Goal: Task Accomplishment & Management: Use online tool/utility

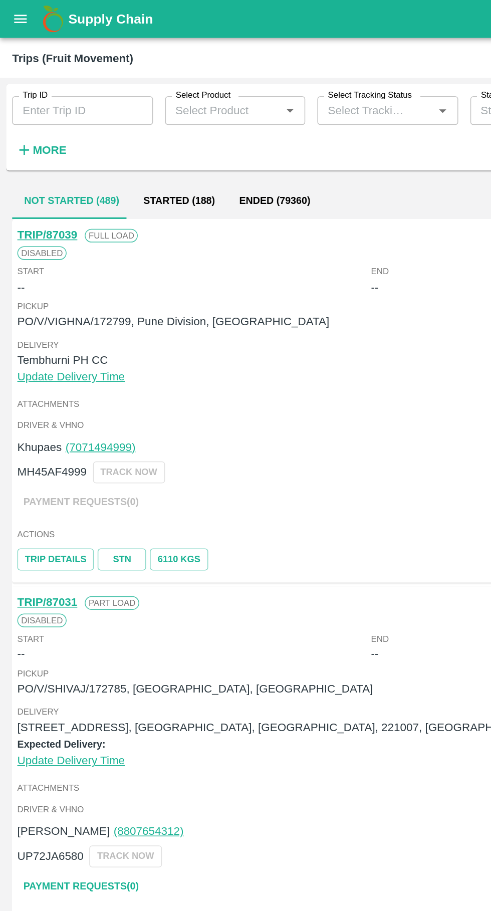
click at [33, 77] on input "Trip ID" at bounding box center [54, 73] width 93 height 19
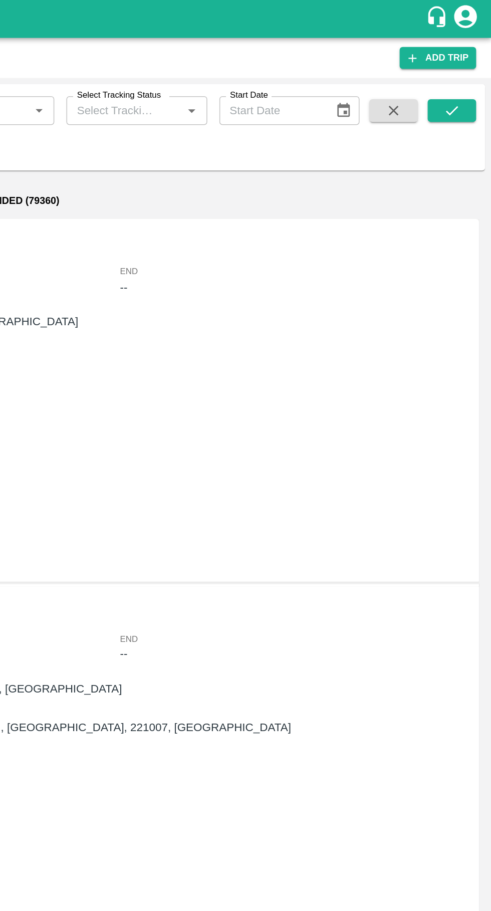
type input "86912"
click at [466, 70] on icon "submit" at bounding box center [465, 73] width 11 height 11
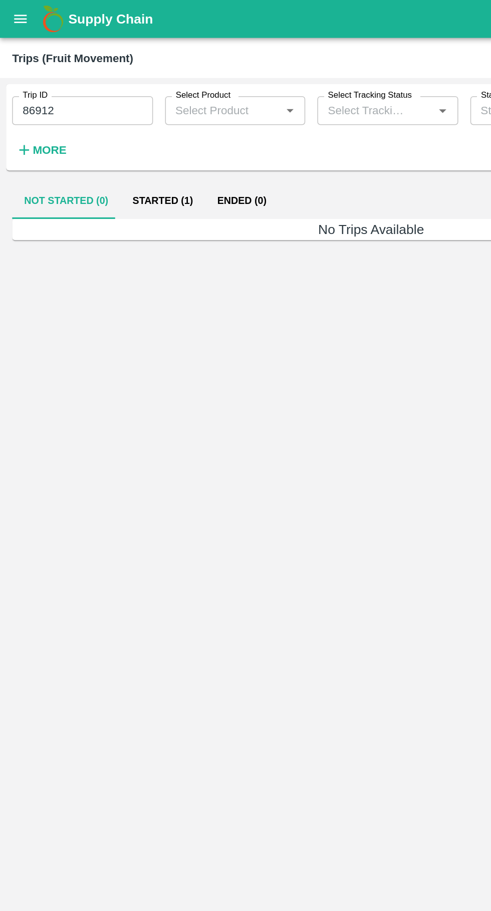
click at [113, 132] on button "Started (1)" at bounding box center [108, 133] width 56 height 24
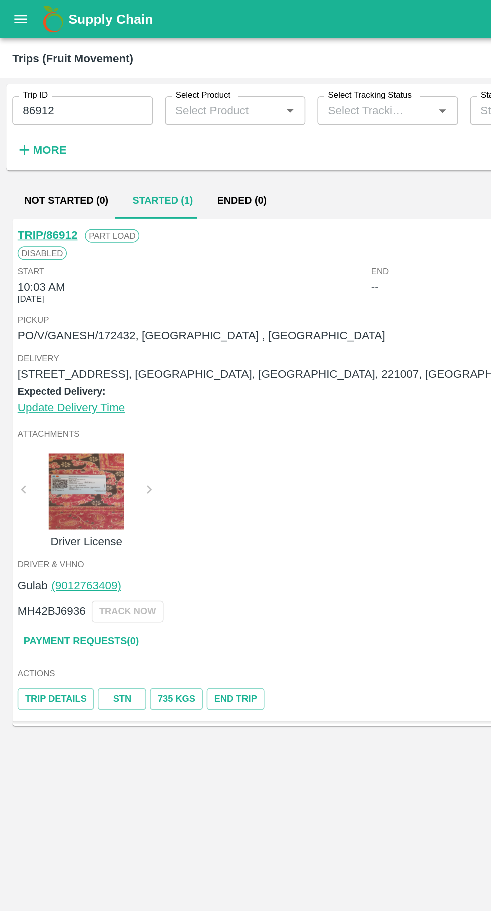
click at [83, 465] on link "STN" at bounding box center [81, 462] width 32 height 15
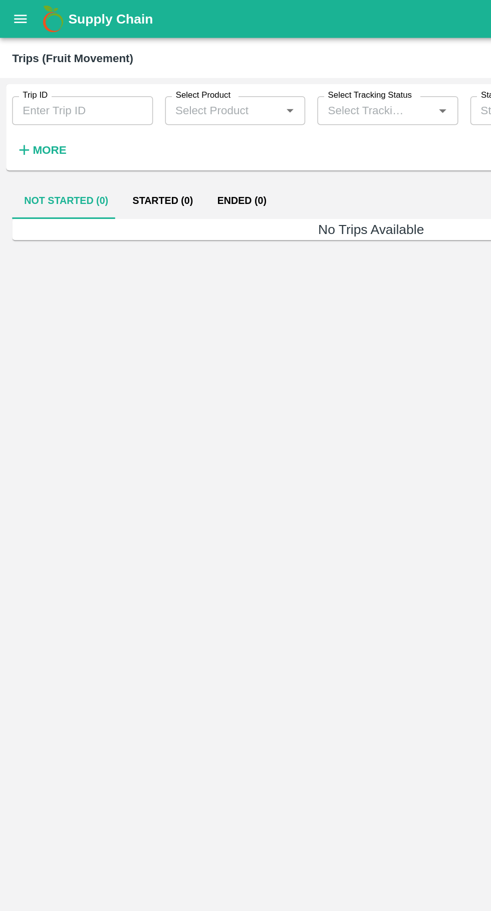
type input "86912"
click at [112, 133] on button "Started (1)" at bounding box center [108, 133] width 56 height 24
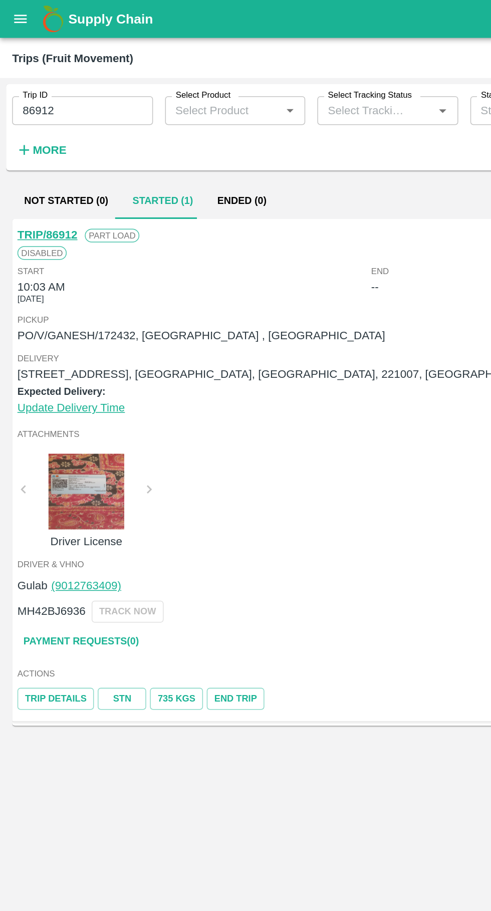
click at [26, 156] on link "TRIP/86912" at bounding box center [32, 155] width 40 height 8
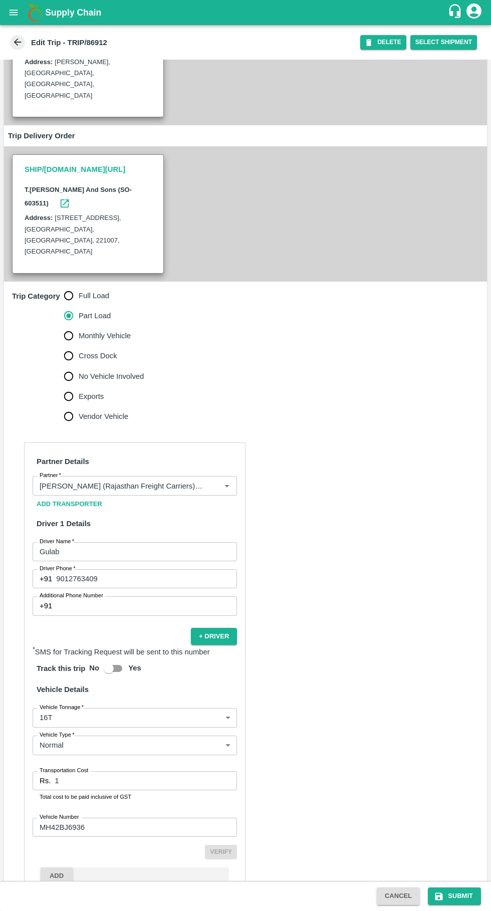
scroll to position [156, 0]
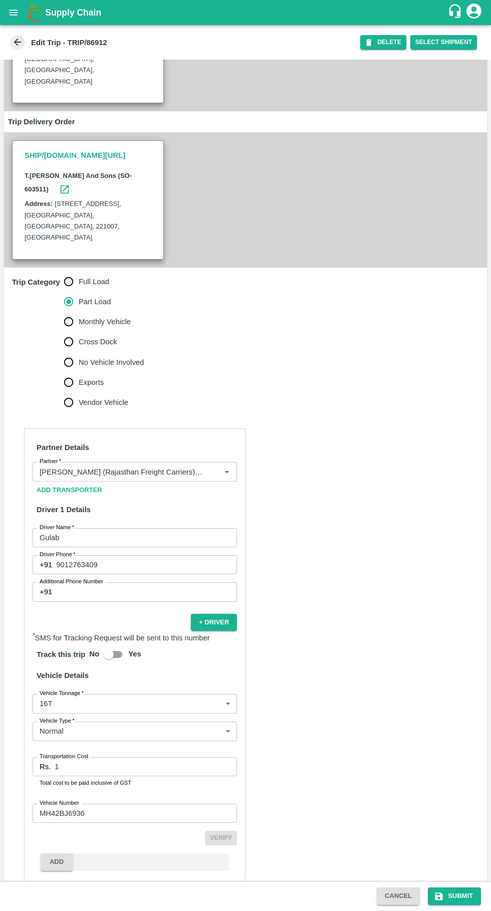
click at [142, 757] on input "1" at bounding box center [146, 766] width 182 height 19
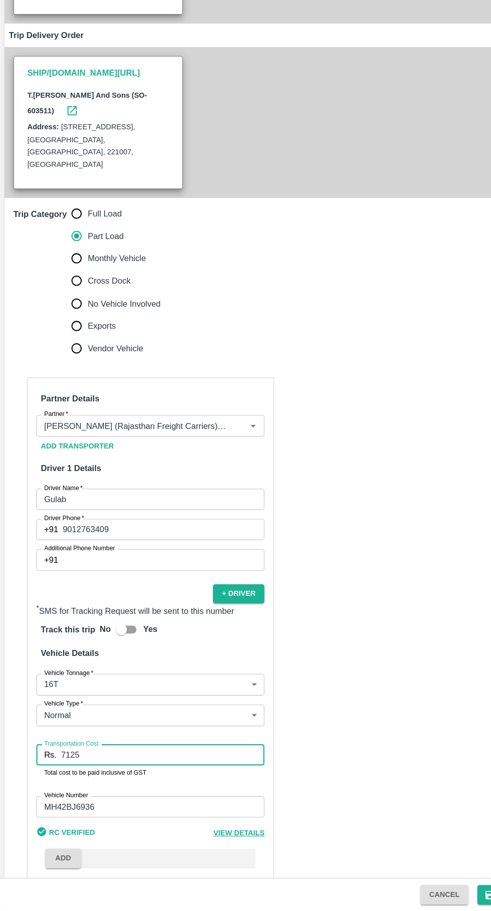
scroll to position [0, 0]
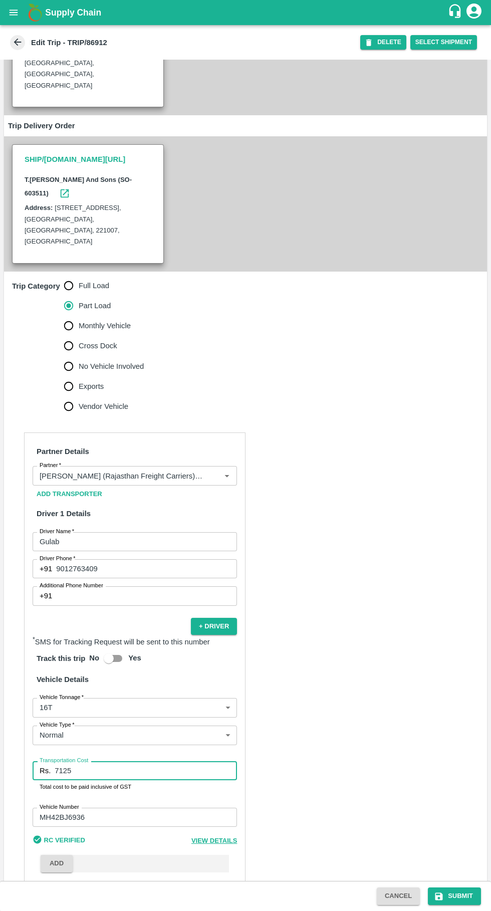
type input "7125"
click at [440, 896] on icon "submit" at bounding box center [440, 897] width 8 height 8
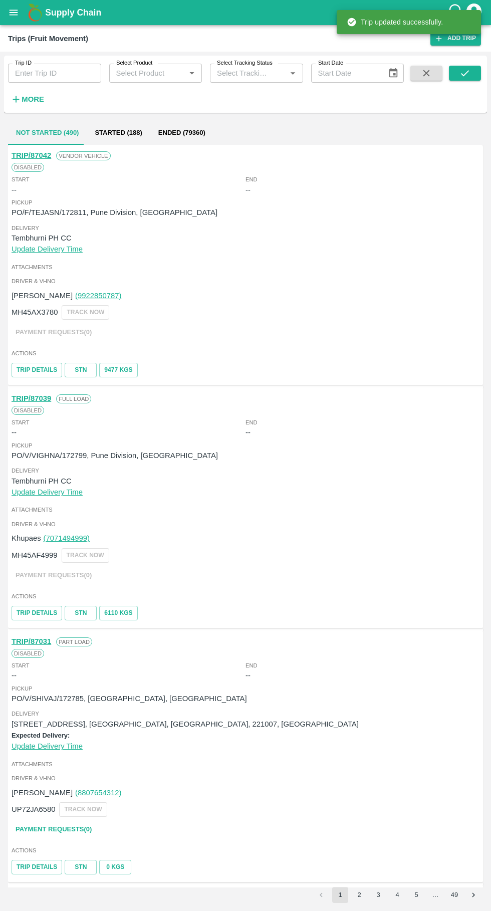
click at [35, 75] on input "Trip ID" at bounding box center [54, 73] width 93 height 19
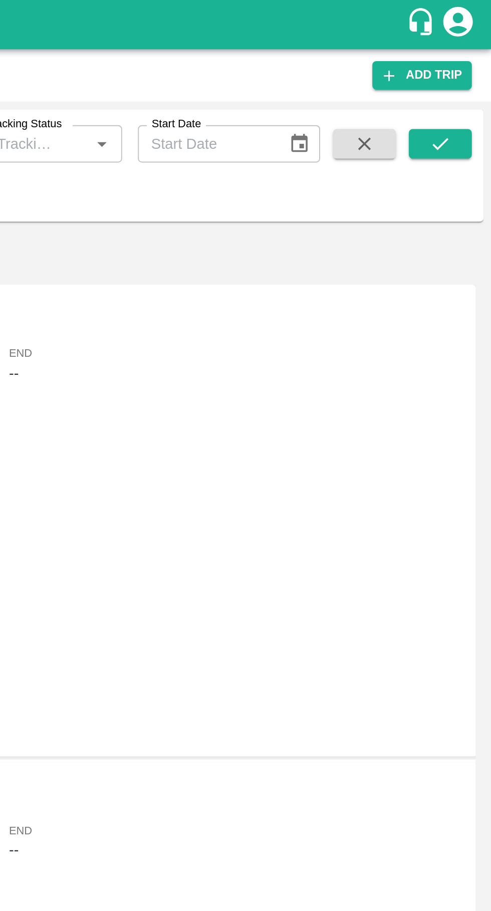
type input "86801"
click at [464, 74] on icon "submit" at bounding box center [465, 73] width 11 height 11
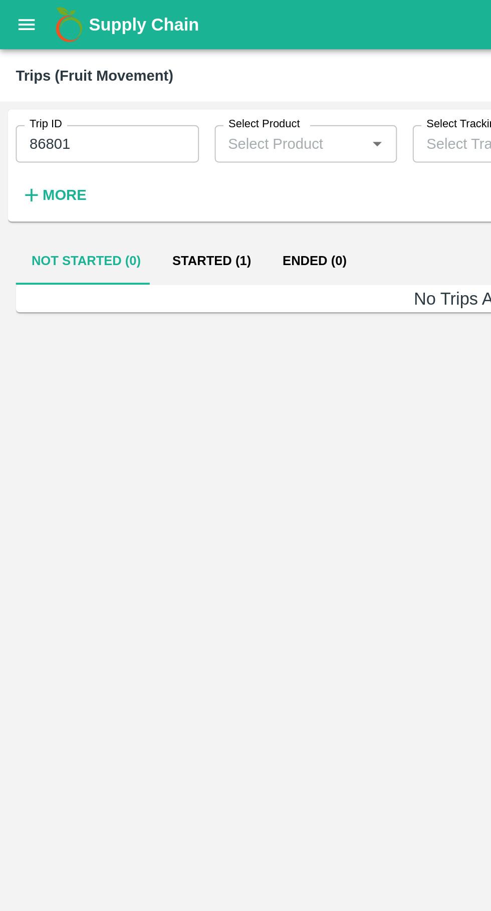
click at [102, 137] on button "Started (1)" at bounding box center [108, 133] width 56 height 24
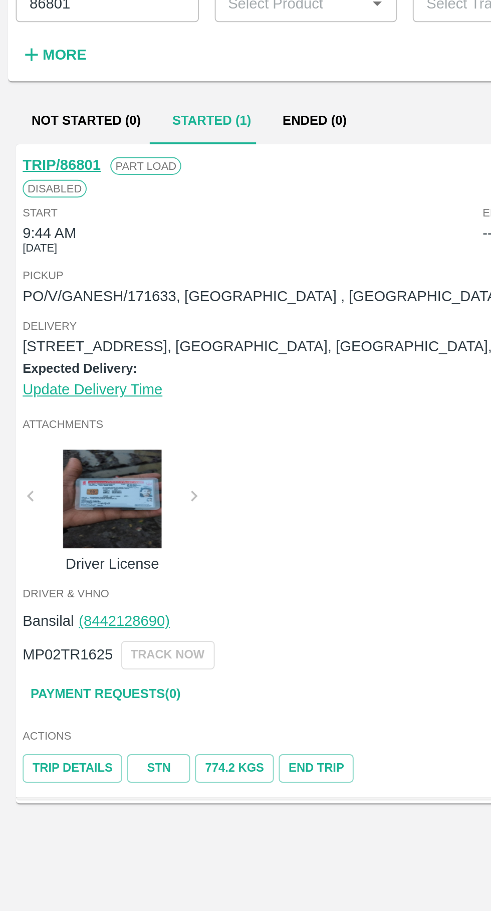
click at [79, 465] on link "STN" at bounding box center [81, 462] width 32 height 15
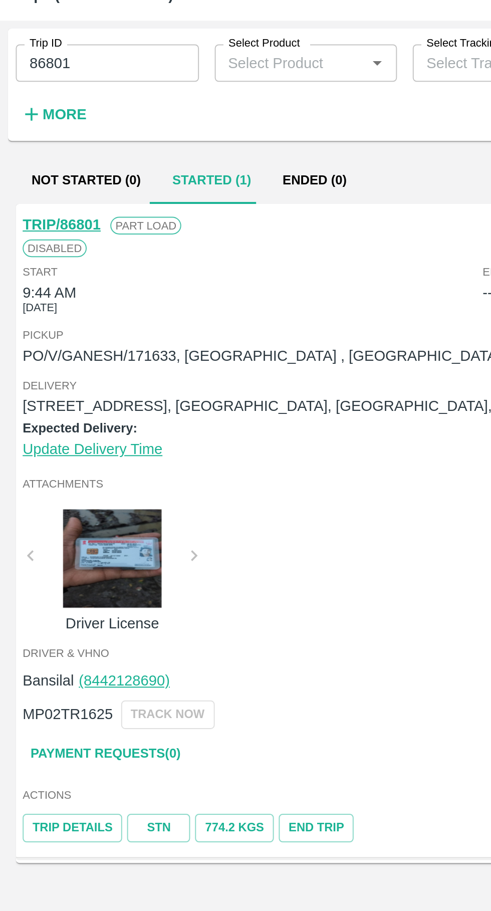
click at [33, 153] on link "TRIP/86801" at bounding box center [32, 155] width 40 height 8
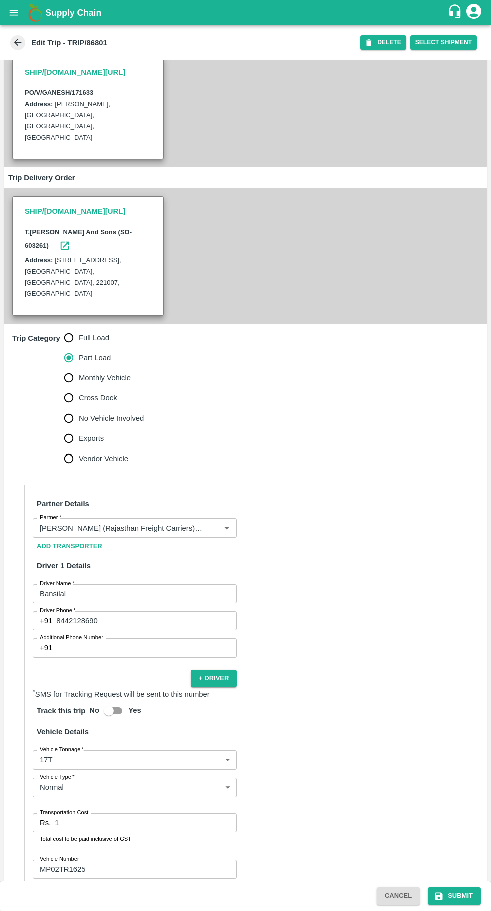
scroll to position [84, 0]
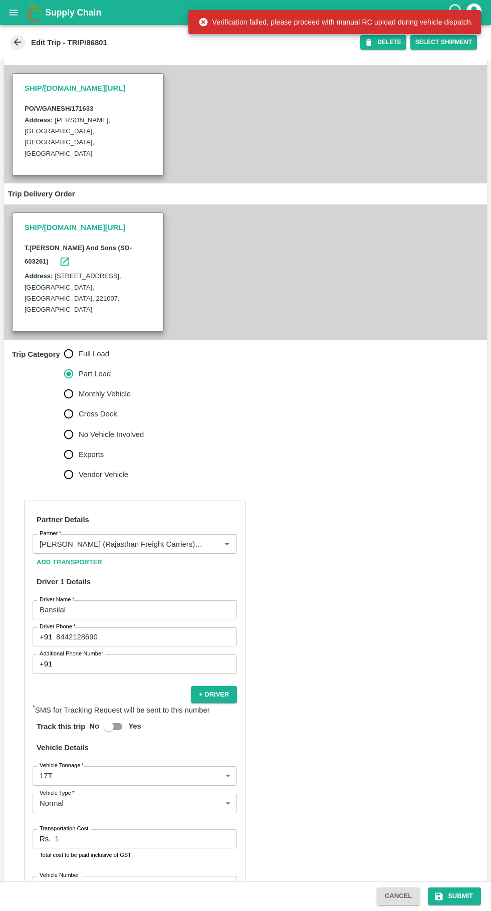
click at [125, 830] on input "1" at bounding box center [146, 839] width 182 height 19
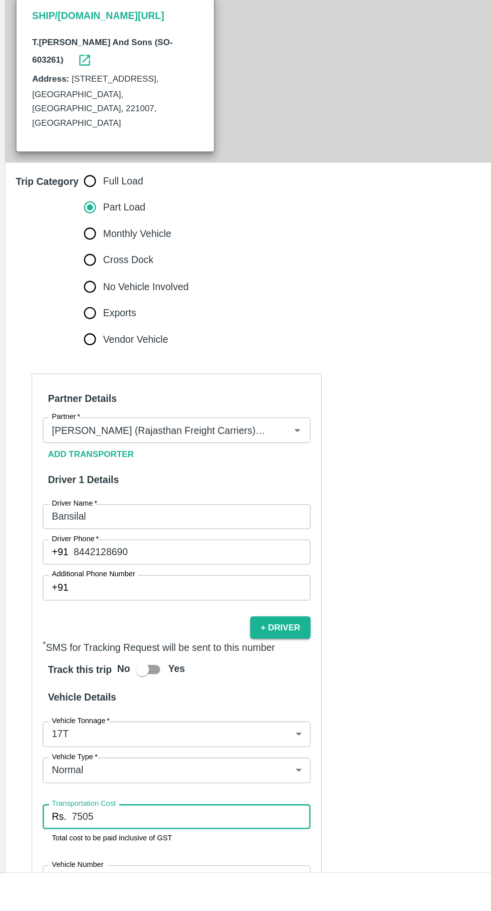
scroll to position [85, 0]
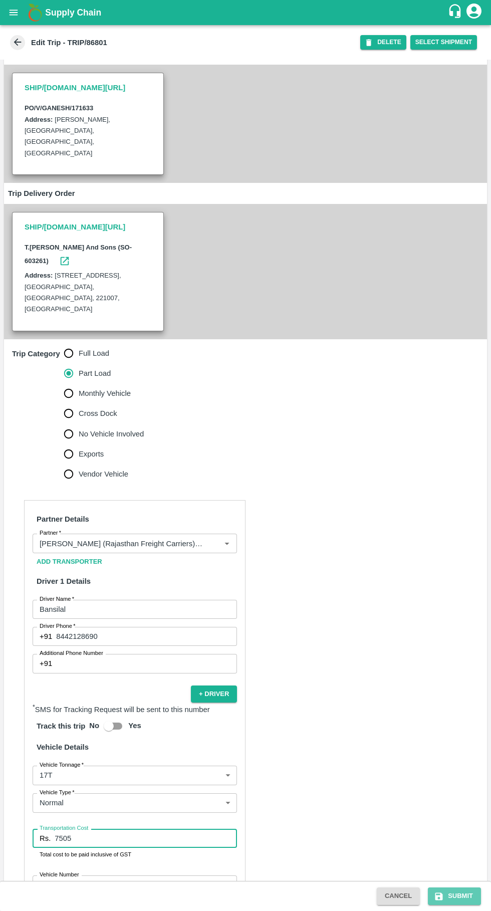
type input "7505"
click at [467, 900] on button "Submit" at bounding box center [454, 897] width 53 height 18
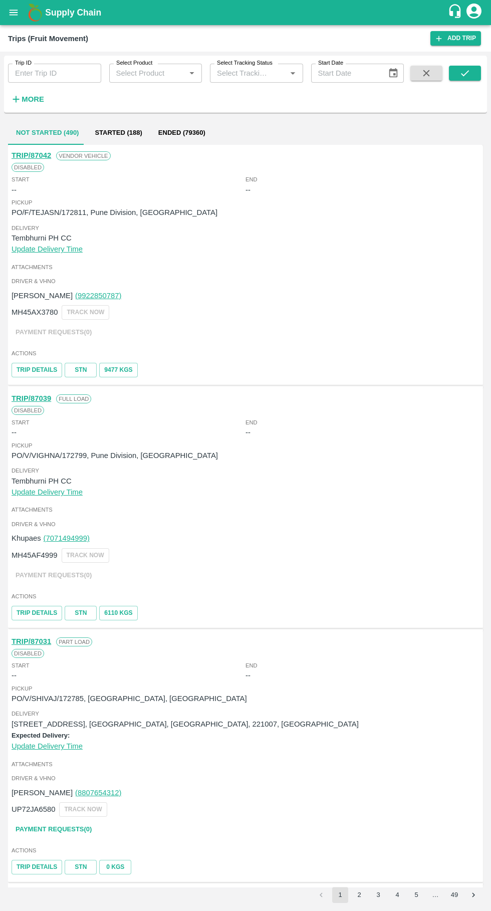
click at [37, 71] on input "Trip ID" at bounding box center [54, 73] width 93 height 19
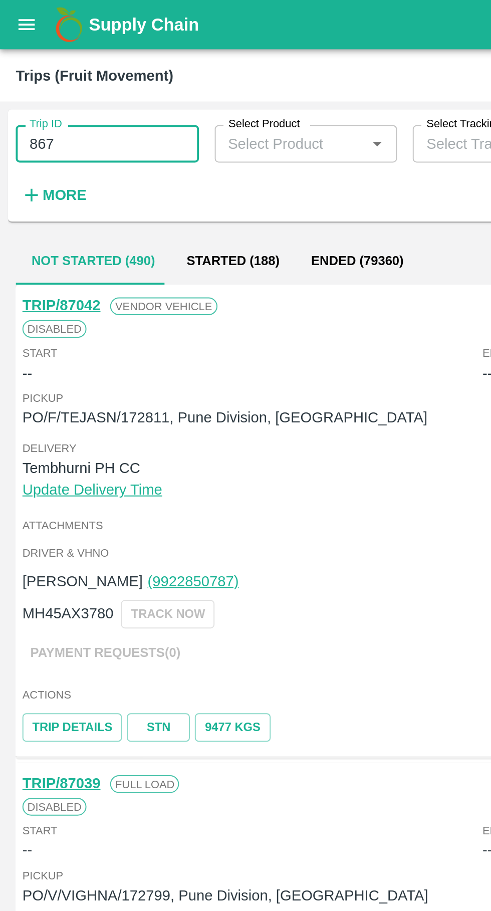
click at [42, 74] on input "867" at bounding box center [54, 73] width 93 height 19
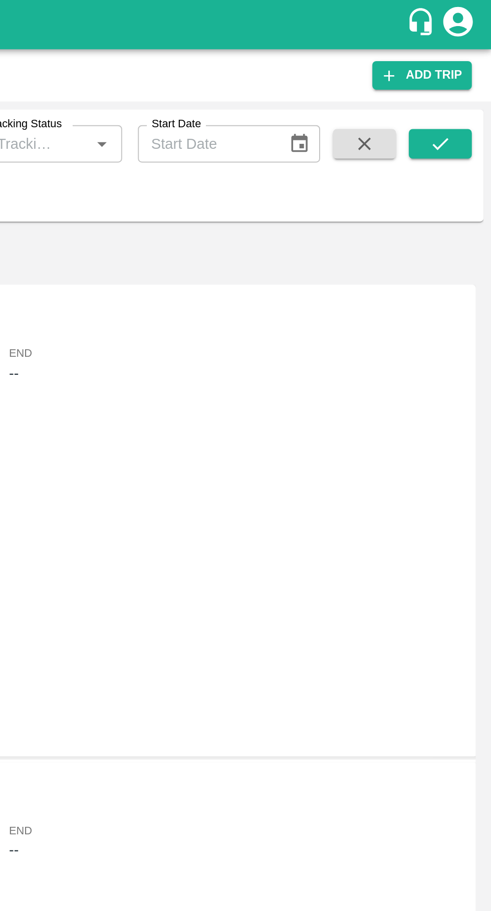
click at [464, 76] on icon "submit" at bounding box center [465, 73] width 8 height 6
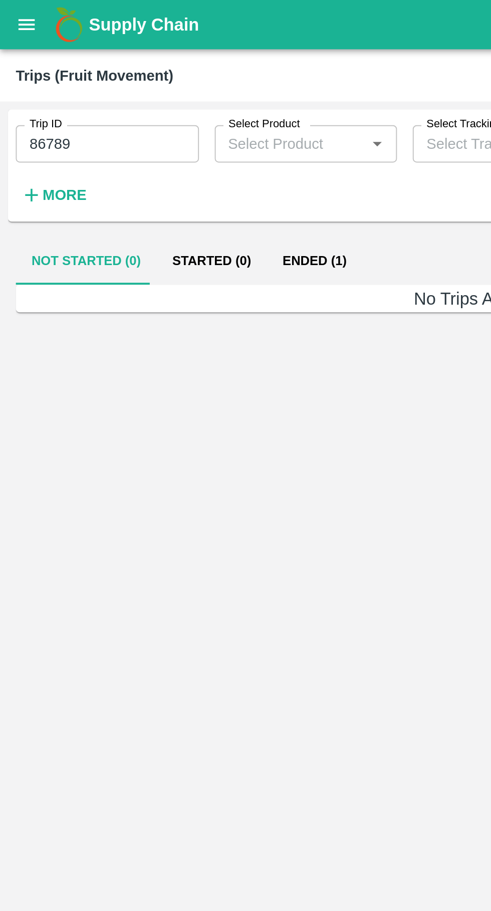
click at [158, 133] on button "Ended (1)" at bounding box center [160, 133] width 49 height 24
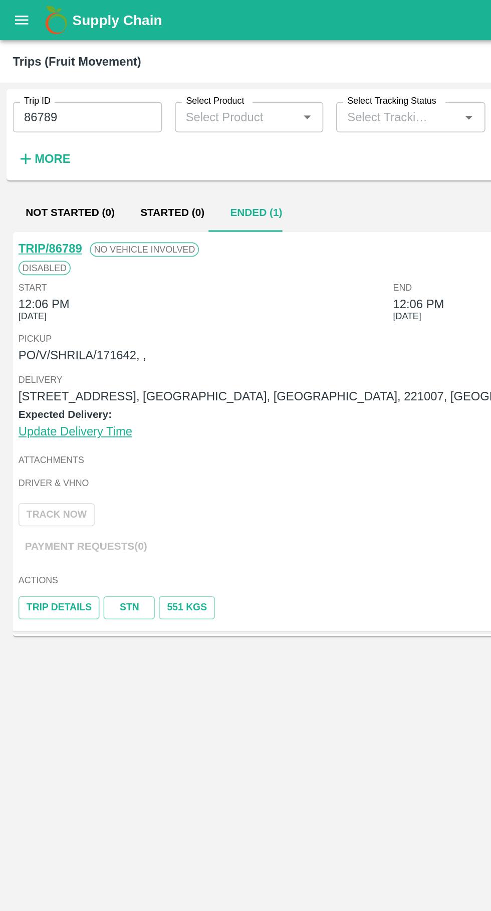
click at [55, 73] on input "86789" at bounding box center [54, 73] width 93 height 19
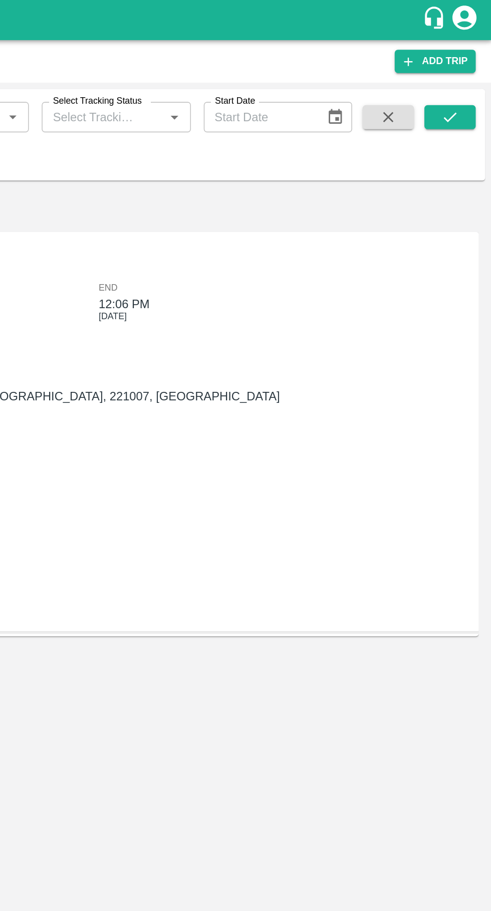
type input "86772"
click at [466, 75] on icon "submit" at bounding box center [465, 73] width 11 height 11
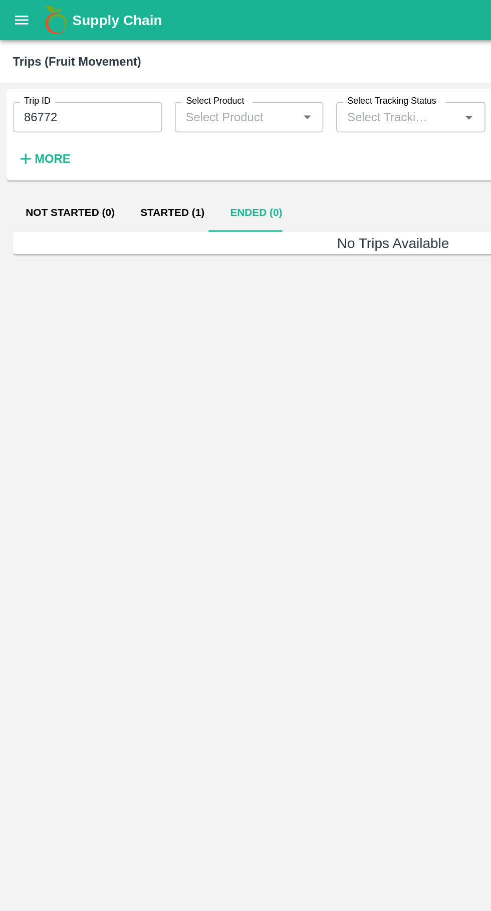
click at [108, 136] on button "Started (1)" at bounding box center [108, 133] width 56 height 24
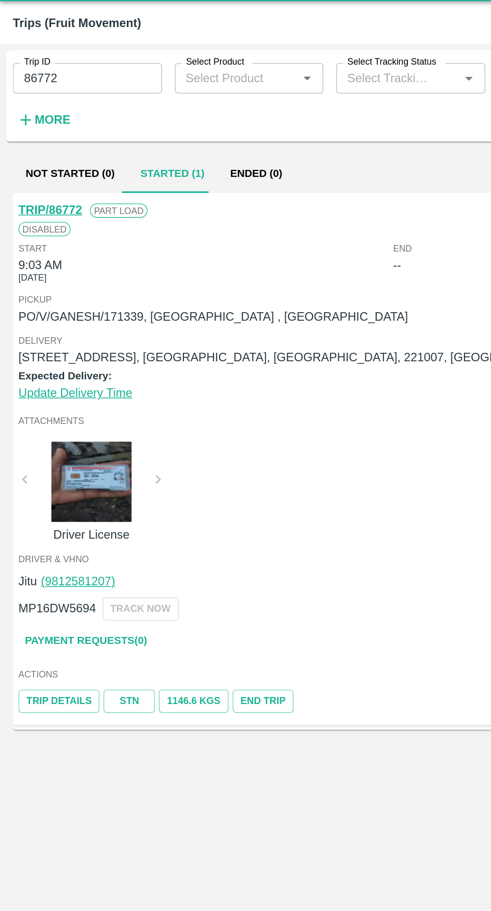
click at [71, 466] on link "STN" at bounding box center [81, 462] width 32 height 15
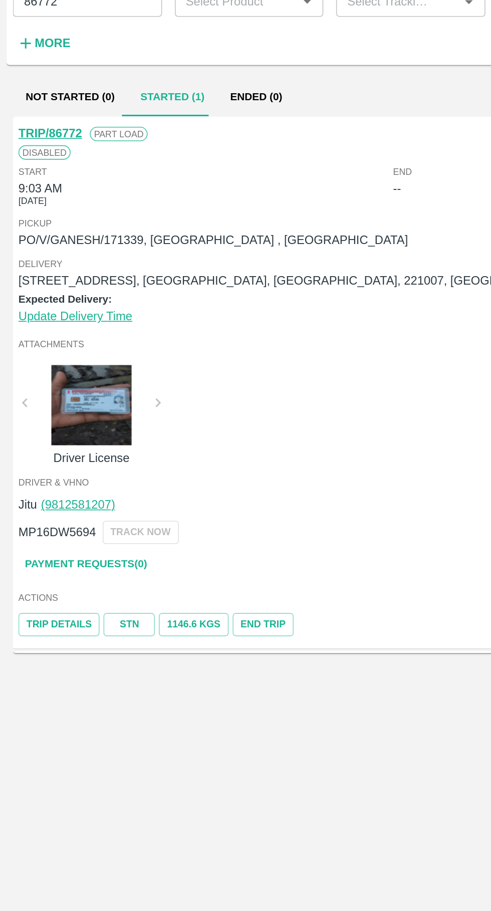
click at [30, 153] on link "TRIP/86772" at bounding box center [32, 155] width 40 height 8
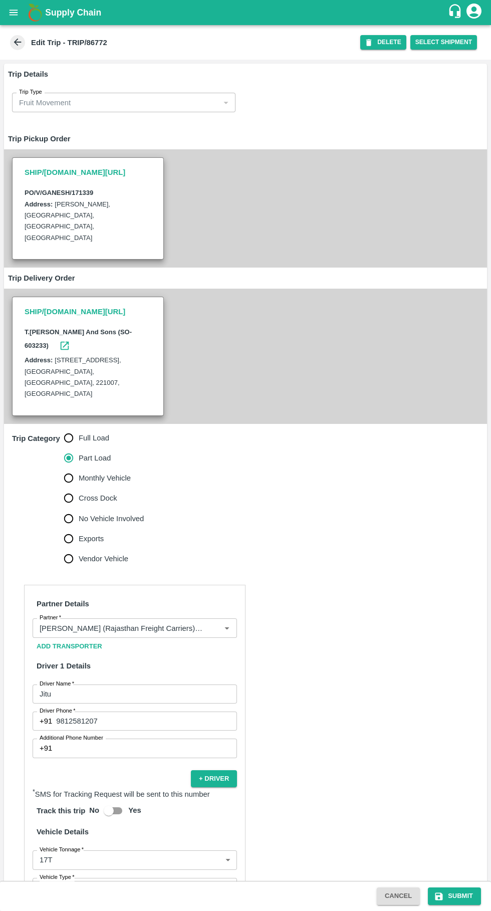
scroll to position [156, 0]
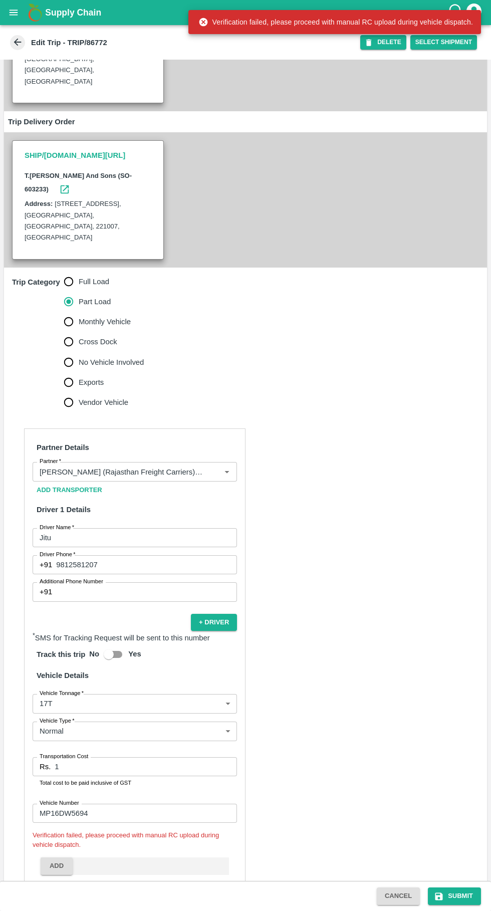
click at [133, 757] on input "1" at bounding box center [146, 766] width 182 height 19
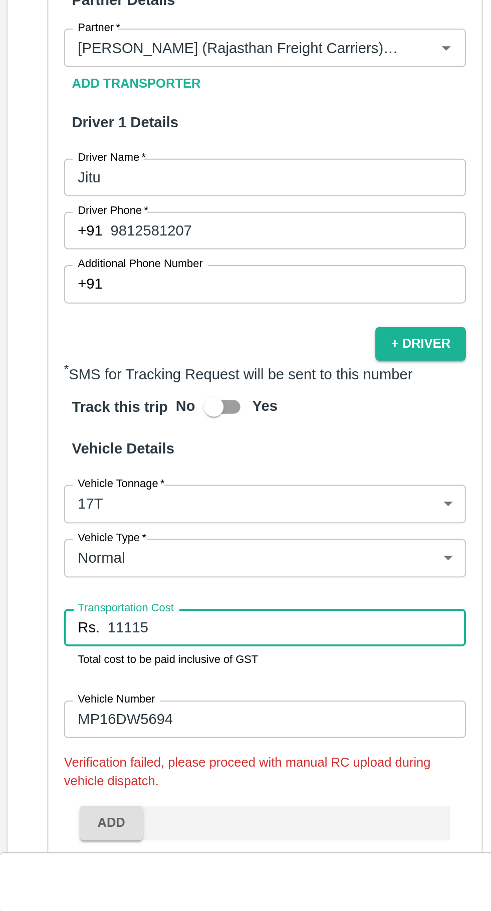
scroll to position [0, 0]
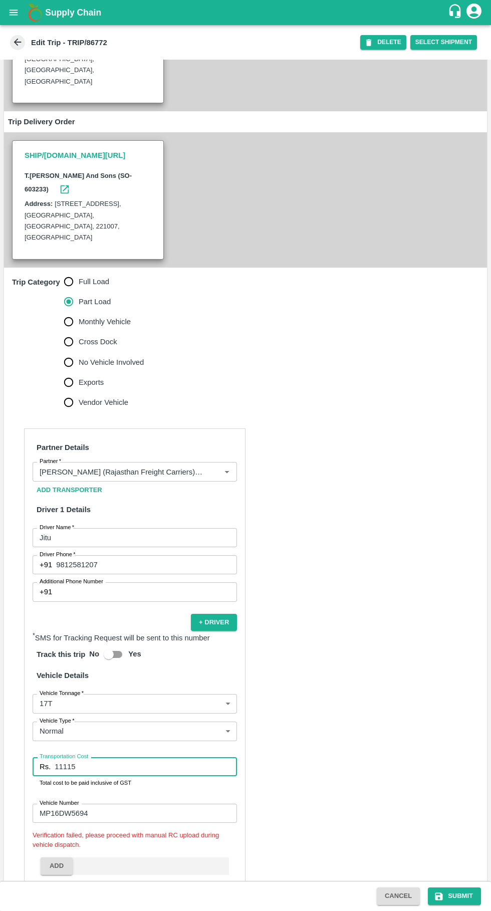
type input "11115"
click at [468, 900] on button "Submit" at bounding box center [454, 897] width 53 height 18
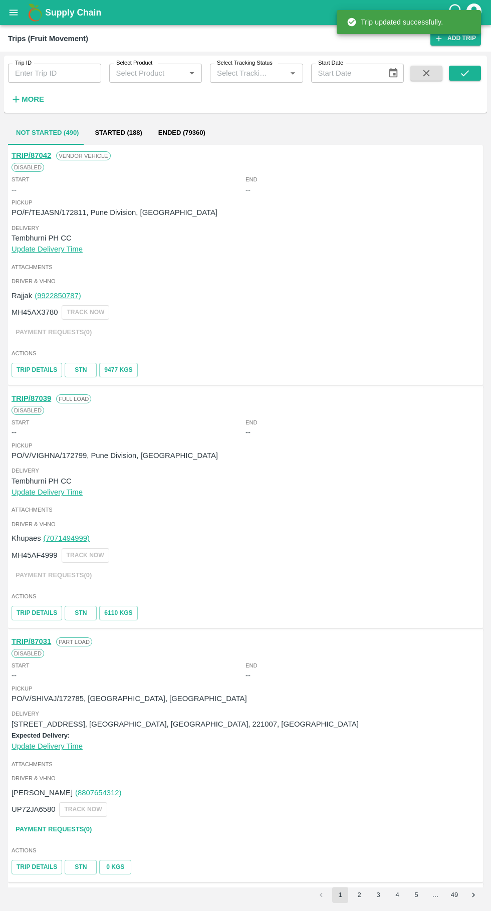
click at [39, 76] on input "Trip ID" at bounding box center [54, 73] width 93 height 19
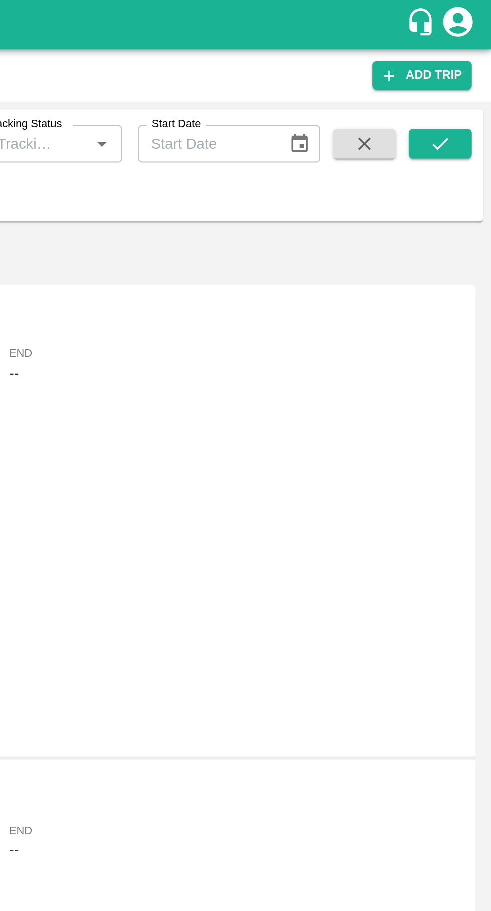
type input "86771"
click at [465, 73] on icon "submit" at bounding box center [465, 73] width 11 height 11
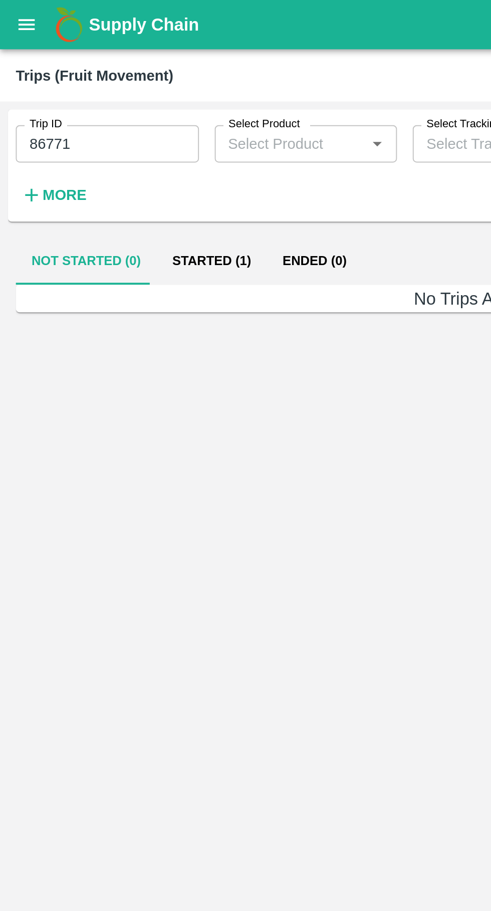
click at [103, 139] on button "Started (1)" at bounding box center [108, 133] width 56 height 24
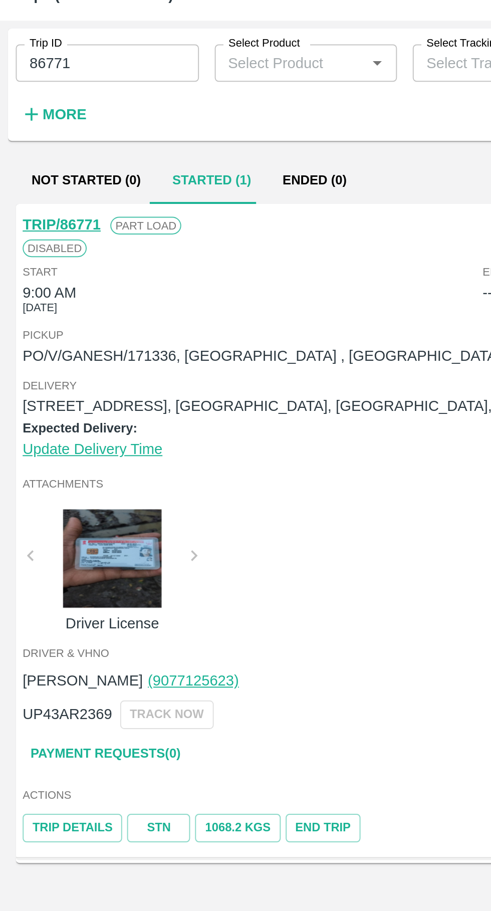
click at [75, 468] on link "STN" at bounding box center [81, 462] width 32 height 15
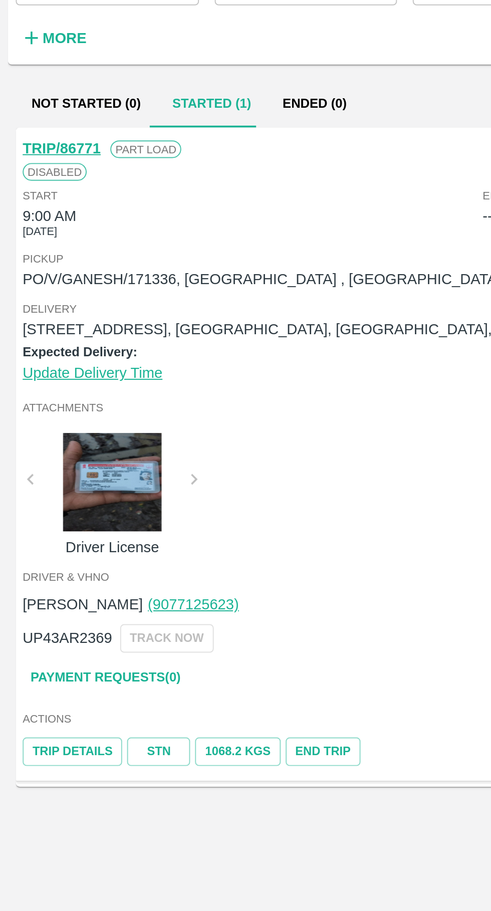
click at [27, 157] on link "TRIP/86771" at bounding box center [32, 155] width 40 height 8
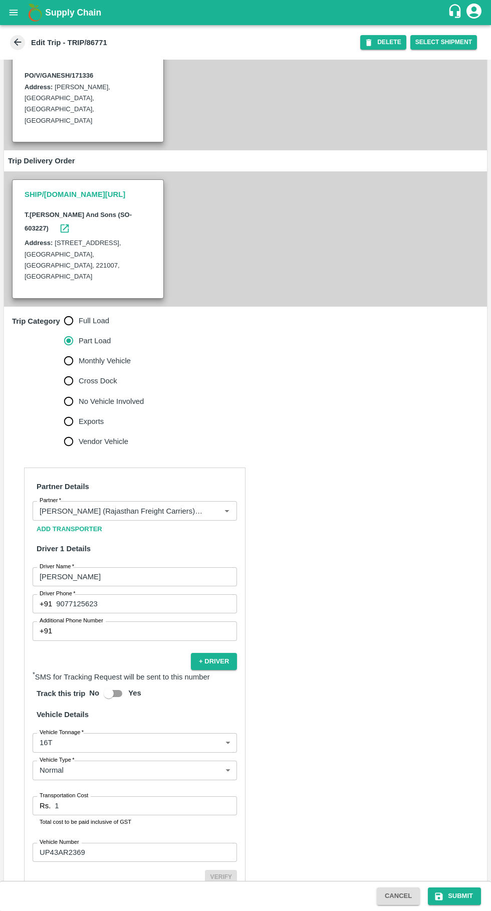
scroll to position [156, 0]
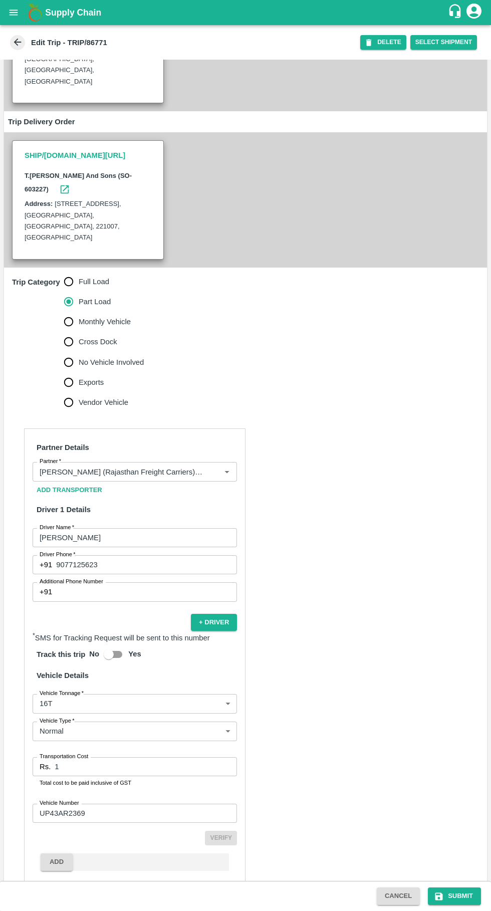
click at [124, 757] on input "1" at bounding box center [146, 766] width 182 height 19
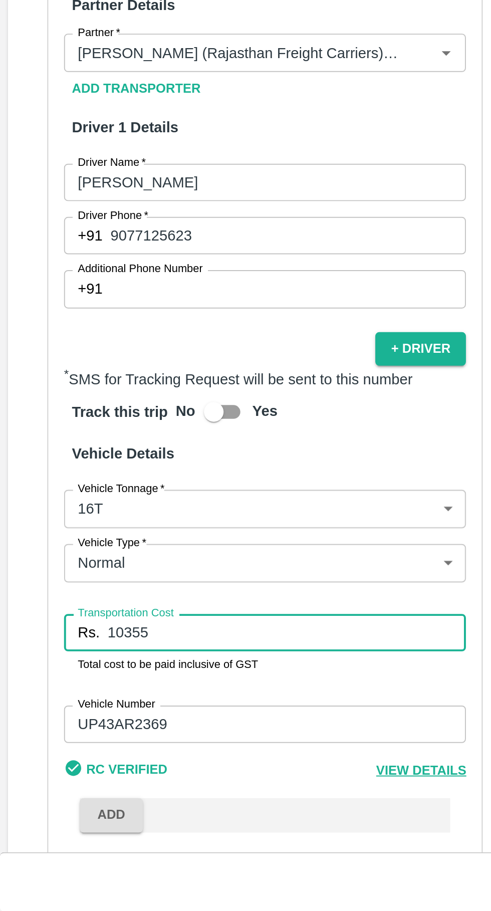
scroll to position [153, 0]
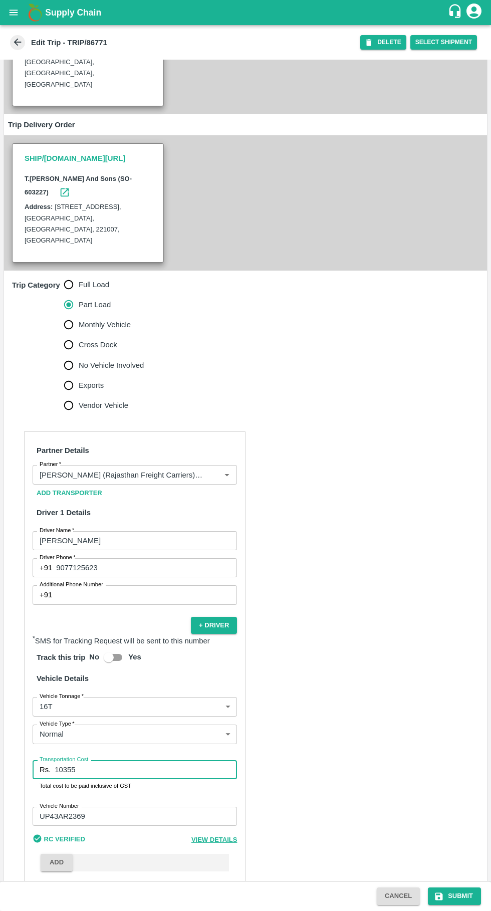
type input "10355"
click at [461, 896] on button "Submit" at bounding box center [454, 897] width 53 height 18
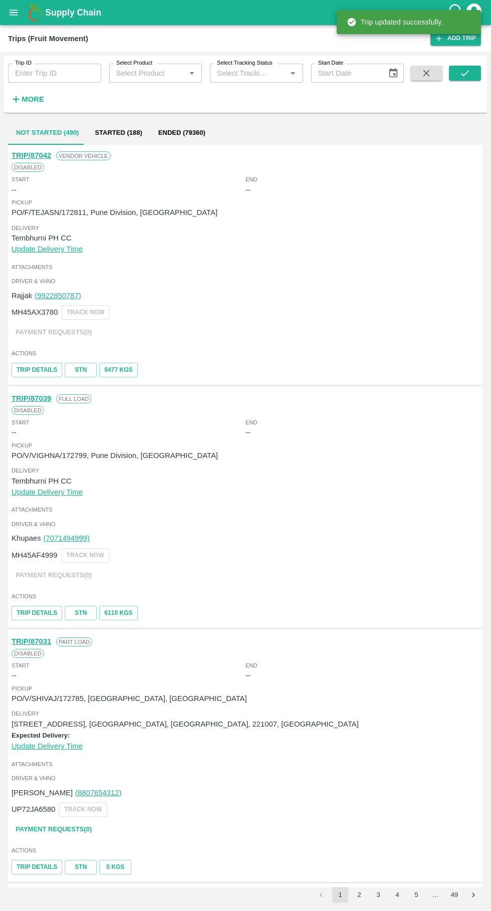
click at [32, 99] on strong "More" at bounding box center [33, 99] width 23 height 8
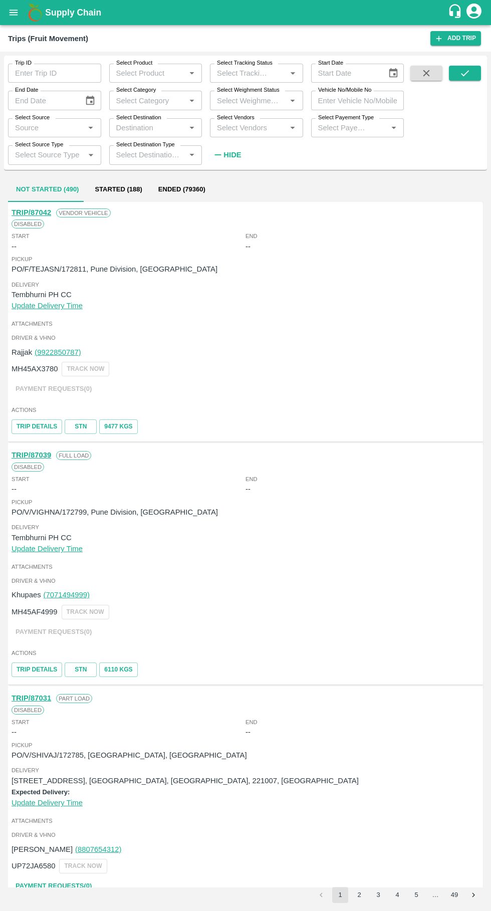
click at [53, 73] on input "Trip ID" at bounding box center [54, 73] width 93 height 19
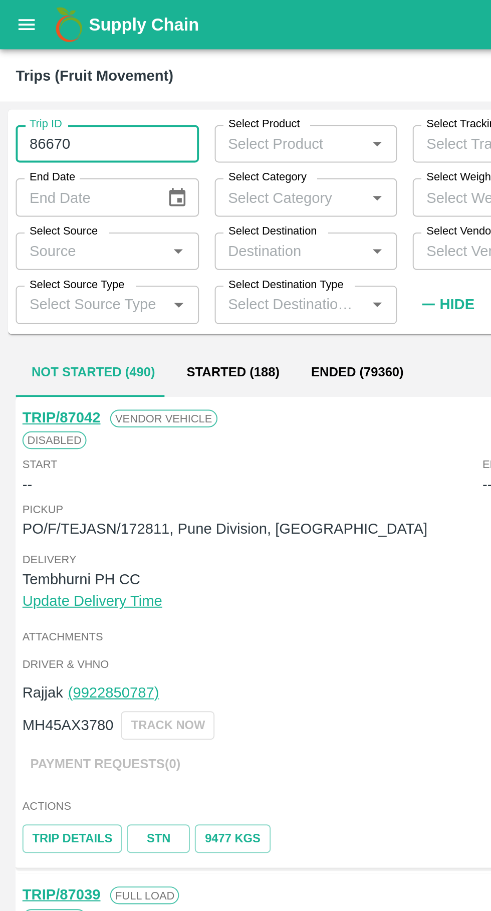
click at [56, 75] on input "86670" at bounding box center [54, 73] width 93 height 19
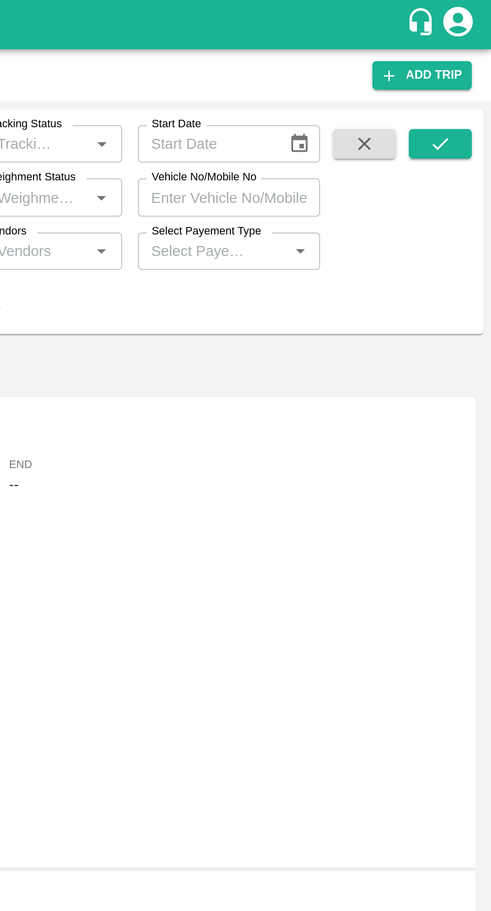
type input "86770"
click at [466, 74] on icon "submit" at bounding box center [465, 73] width 8 height 6
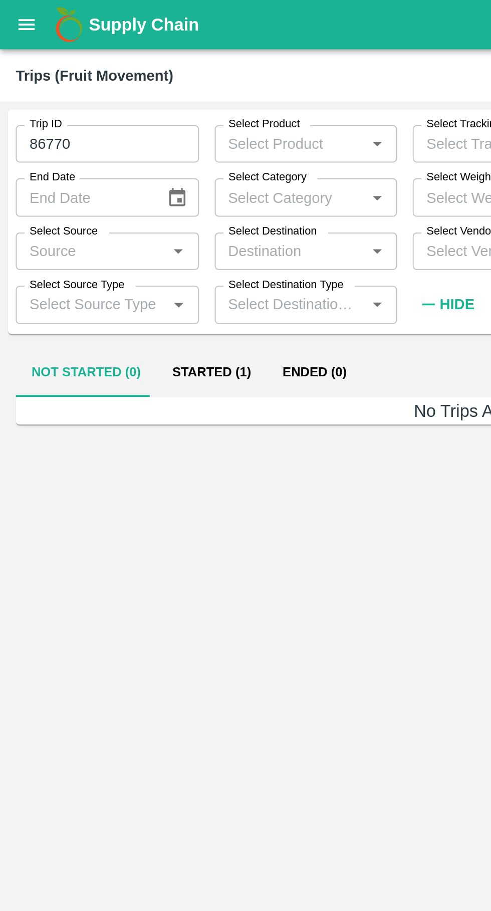
click at [108, 194] on button "Started (1)" at bounding box center [108, 190] width 56 height 24
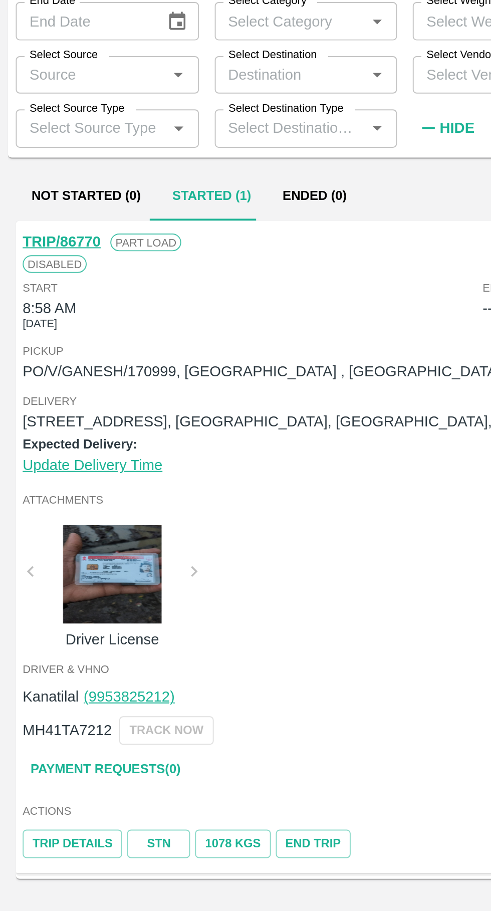
click at [77, 522] on link "STN" at bounding box center [81, 519] width 32 height 15
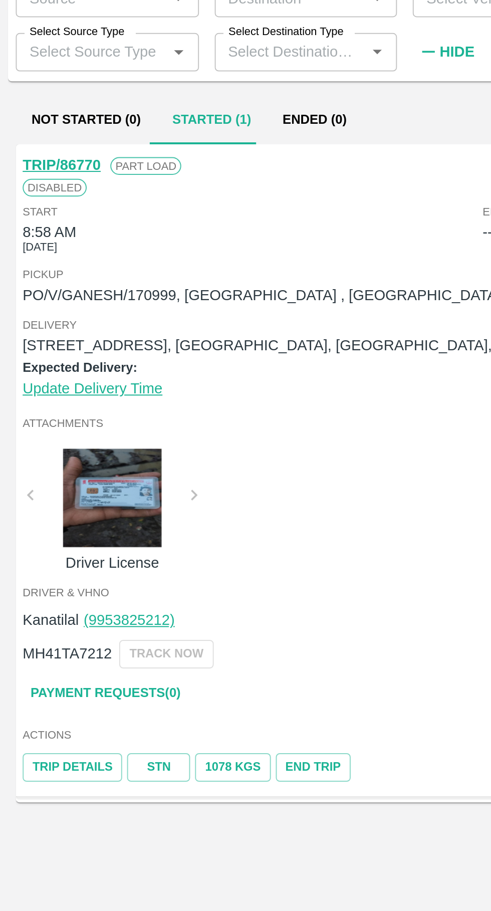
click at [26, 210] on link "TRIP/86770" at bounding box center [32, 213] width 40 height 8
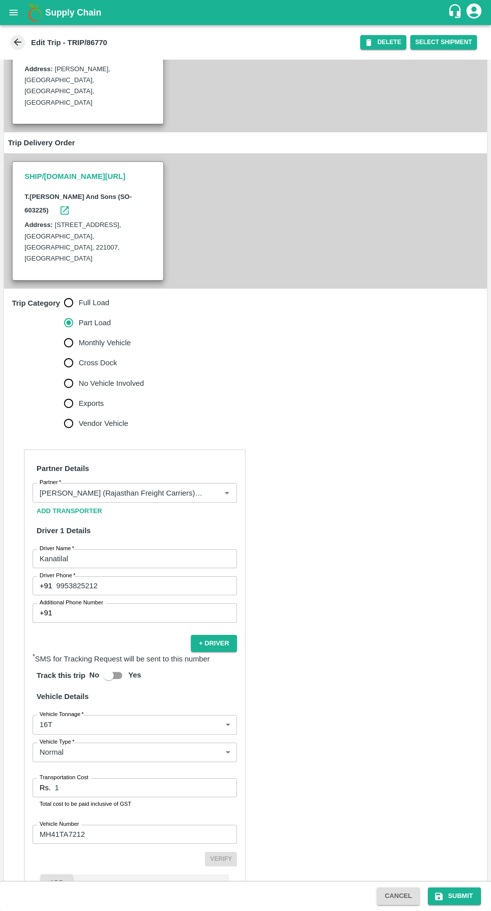
scroll to position [156, 0]
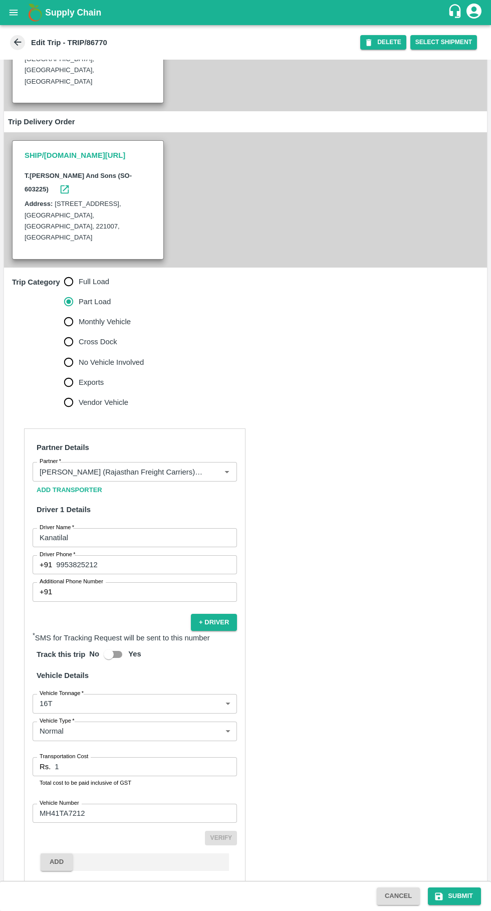
click at [146, 757] on input "1" at bounding box center [146, 766] width 182 height 19
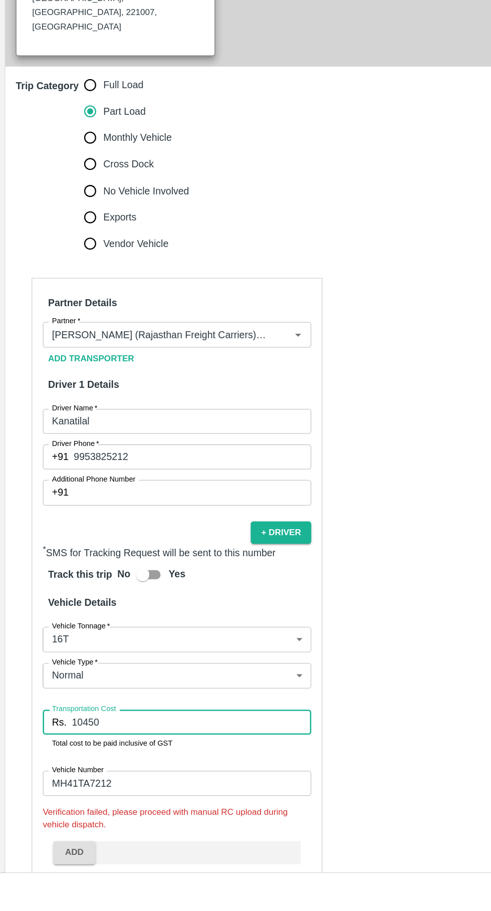
scroll to position [155, 0]
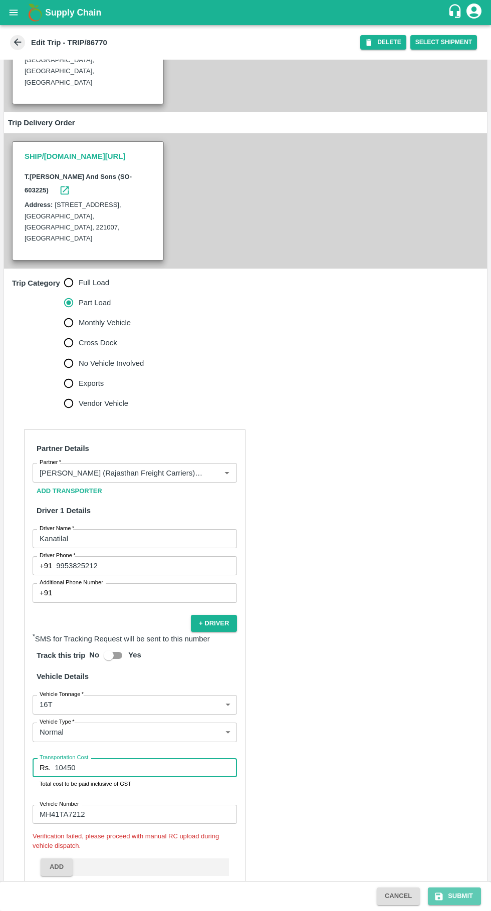
type input "10450"
click at [463, 896] on button "Submit" at bounding box center [454, 897] width 53 height 18
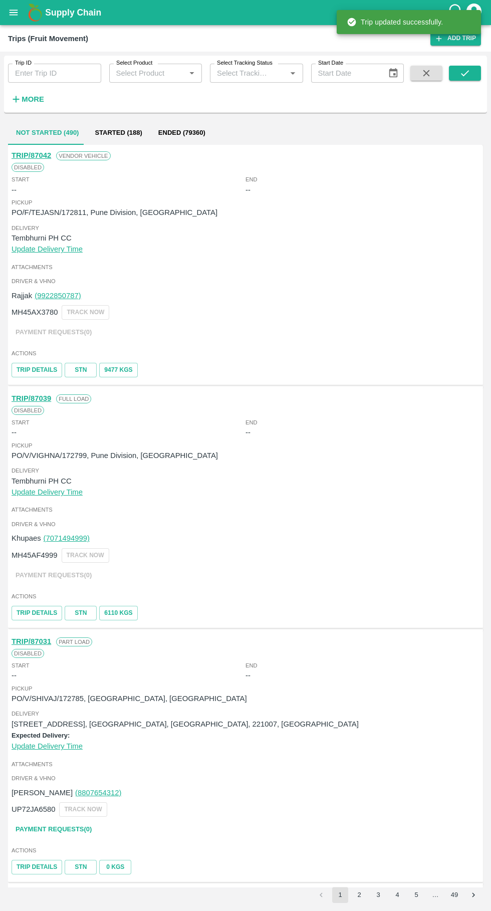
click at [40, 75] on input "Trip ID" at bounding box center [54, 73] width 93 height 19
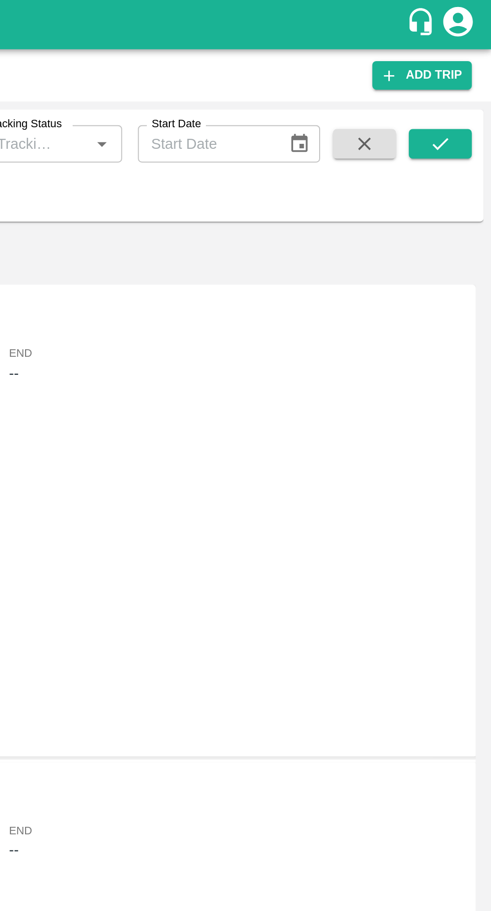
type input "86659"
click at [470, 76] on icon "submit" at bounding box center [465, 73] width 11 height 11
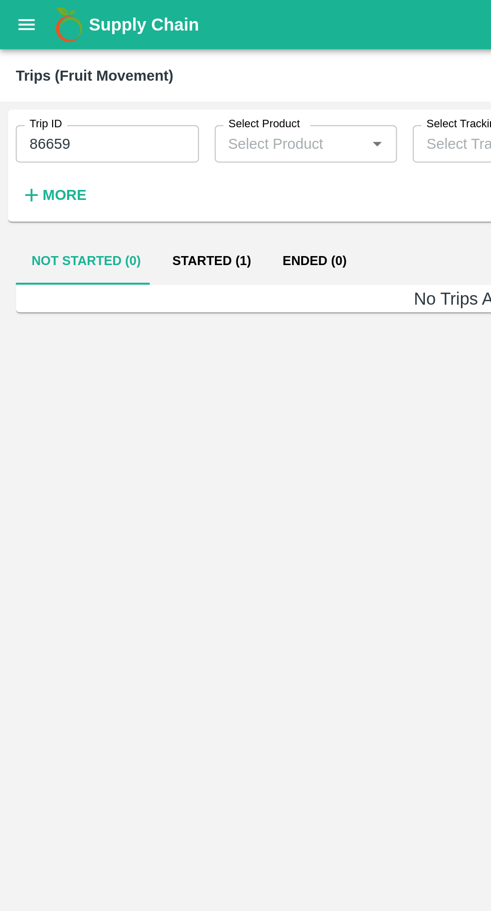
click at [112, 135] on button "Started (1)" at bounding box center [108, 133] width 56 height 24
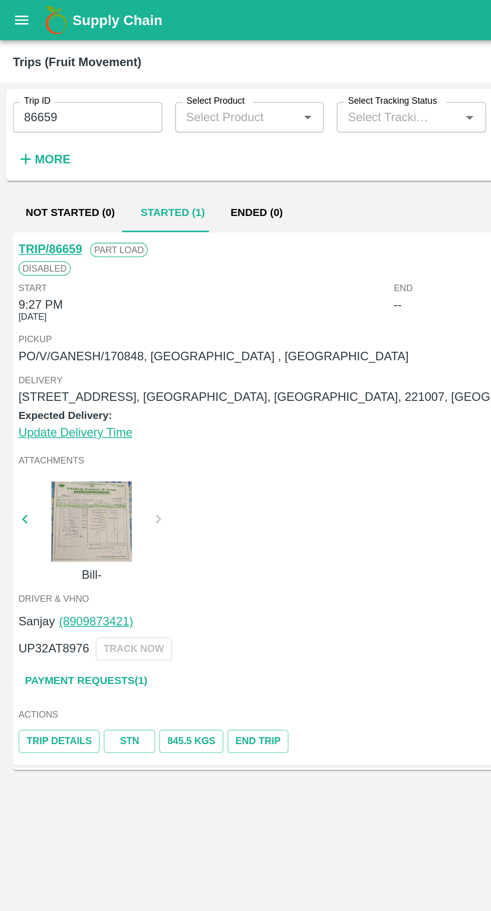
click at [25, 417] on link "Payment Requests( 1 )" at bounding box center [54, 425] width 84 height 18
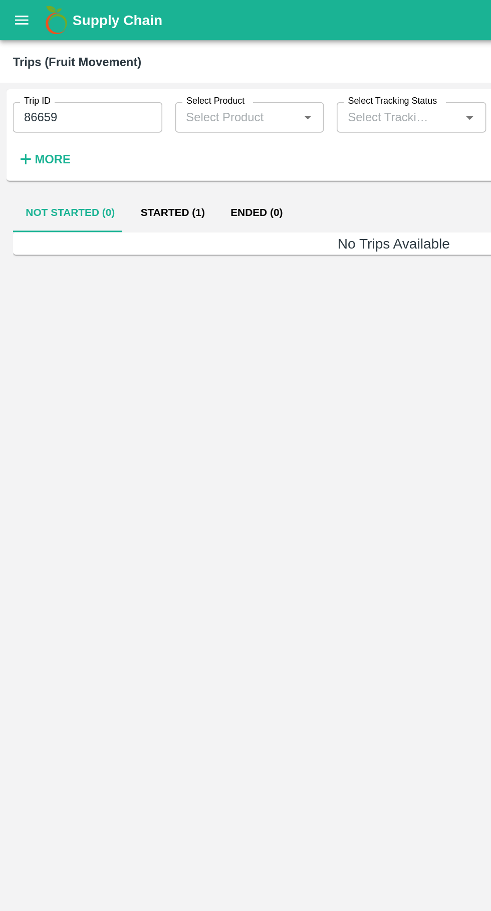
click at [105, 135] on button "Started (1)" at bounding box center [108, 133] width 56 height 24
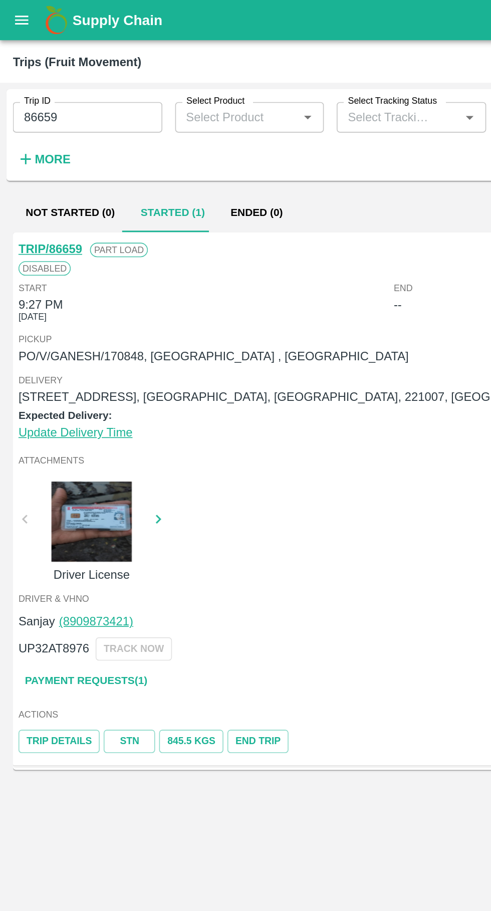
click at [31, 154] on link "TRIP/86659" at bounding box center [32, 155] width 40 height 8
click at [58, 76] on input "86659" at bounding box center [54, 73] width 93 height 19
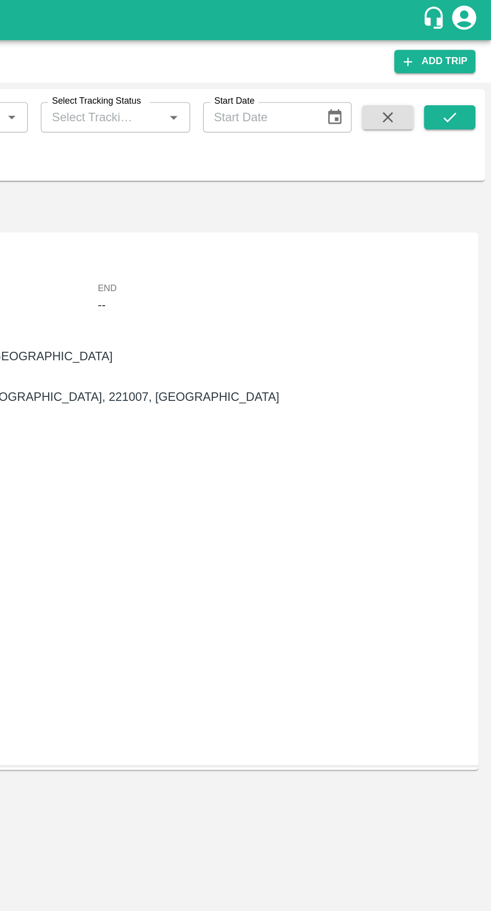
type input "86584"
click at [471, 76] on icon "submit" at bounding box center [465, 73] width 11 height 11
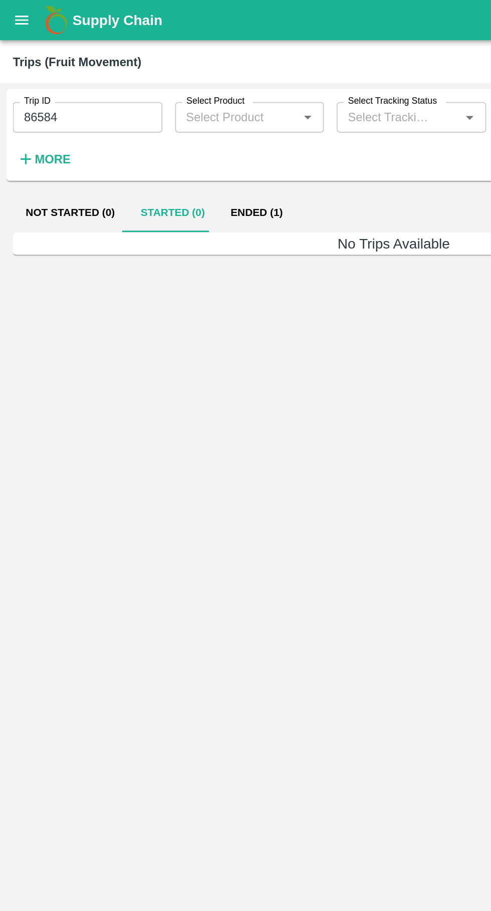
click at [169, 136] on button "Ended (1)" at bounding box center [160, 133] width 49 height 24
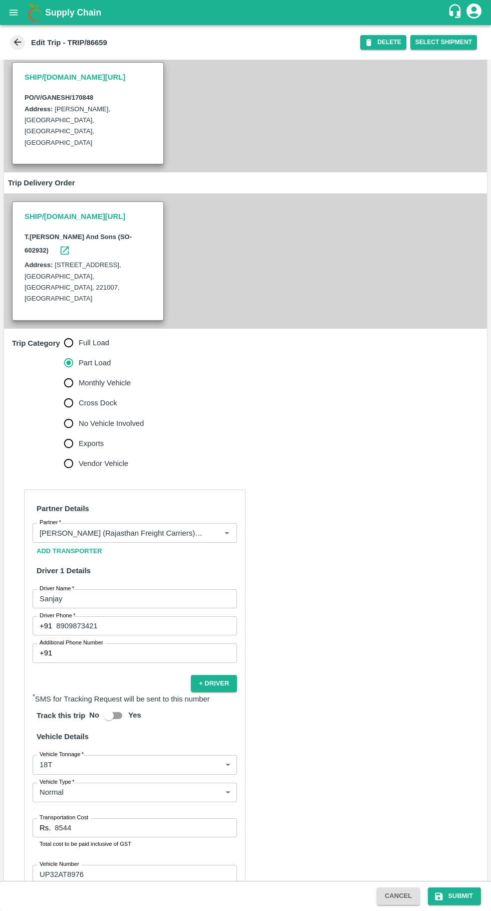
scroll to position [153, 0]
